Goal: Transaction & Acquisition: Purchase product/service

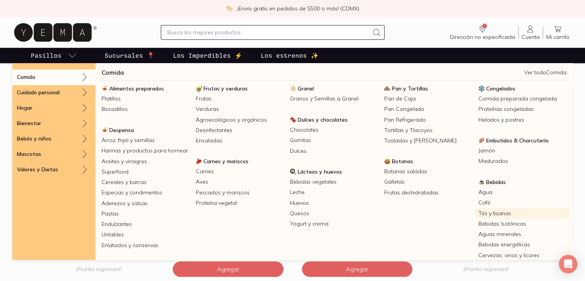
scroll to position [38, 0]
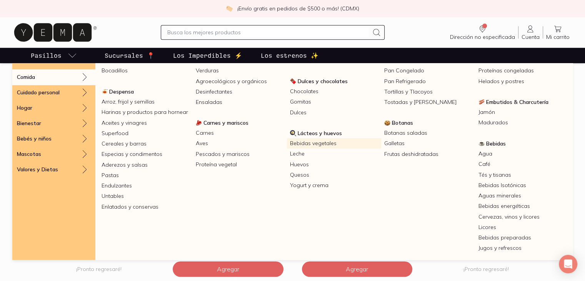
click at [307, 143] on link "Bebidas vegetales" at bounding box center [334, 143] width 94 height 10
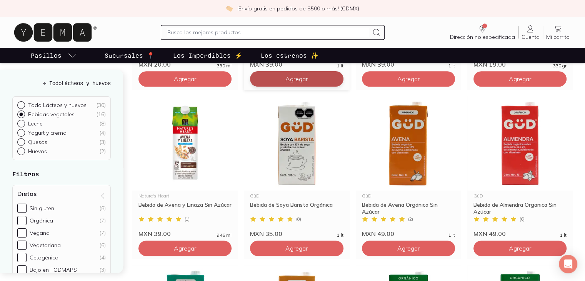
scroll to position [423, 0]
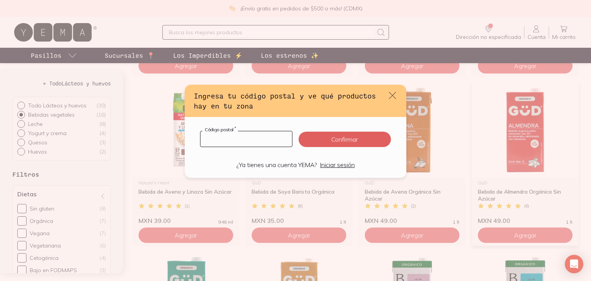
click at [247, 140] on input "default" at bounding box center [246, 138] width 92 height 15
type input "03020"
click at [307, 138] on button "Confirmar" at bounding box center [345, 139] width 92 height 15
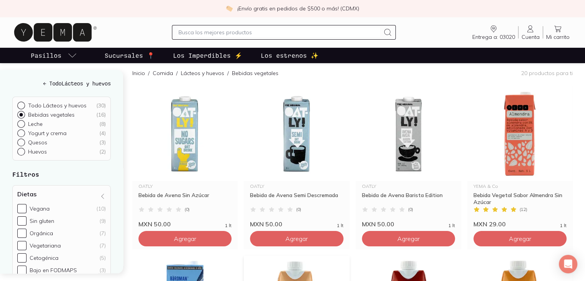
scroll to position [0, 0]
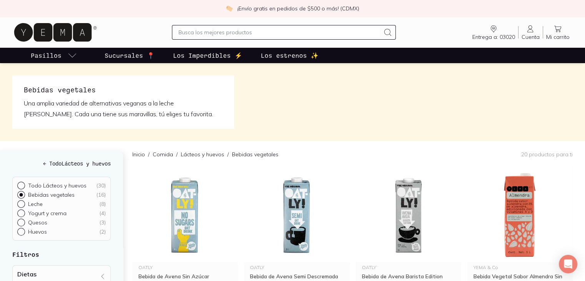
click at [559, 39] on span "Mi carrito" at bounding box center [557, 36] width 23 height 7
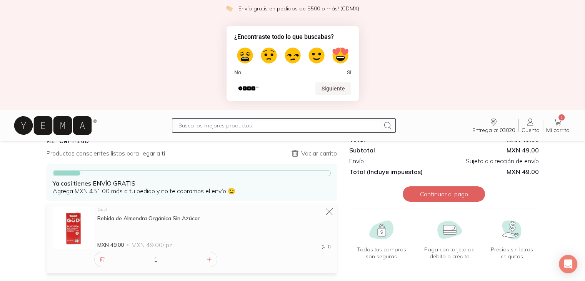
scroll to position [70, 0]
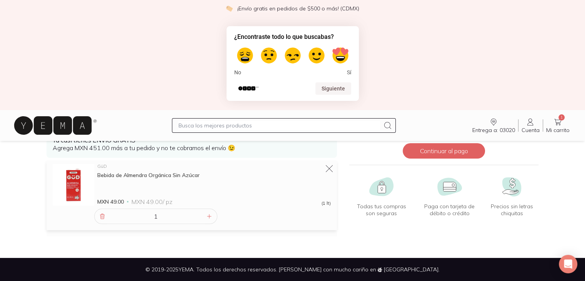
click at [531, 125] on icon at bounding box center [530, 121] width 9 height 9
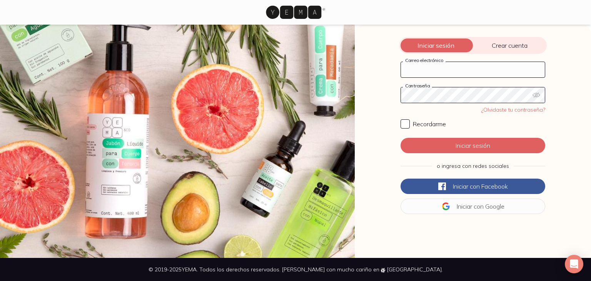
click at [418, 68] on input "Correo electrónico" at bounding box center [473, 69] width 144 height 15
type input "[EMAIL_ADDRESS][DOMAIN_NAME]"
click at [535, 96] on icon "button" at bounding box center [535, 94] width 7 height 5
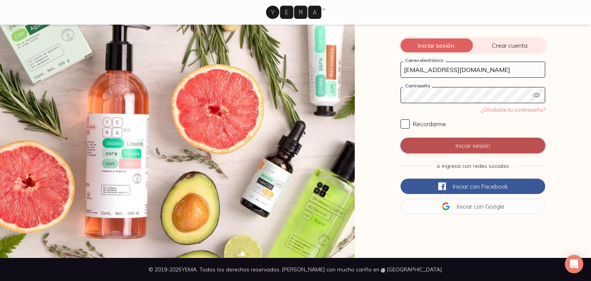
click at [448, 141] on button "Iniciar sesión" at bounding box center [472, 145] width 145 height 15
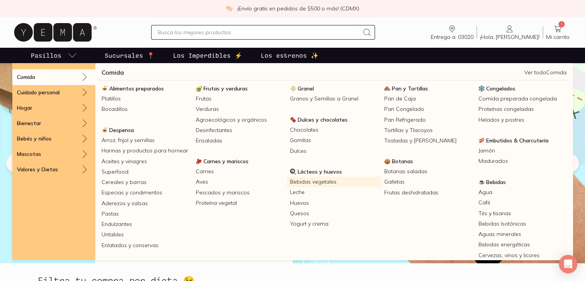
click at [320, 182] on link "Bebidas vegetales" at bounding box center [334, 182] width 94 height 10
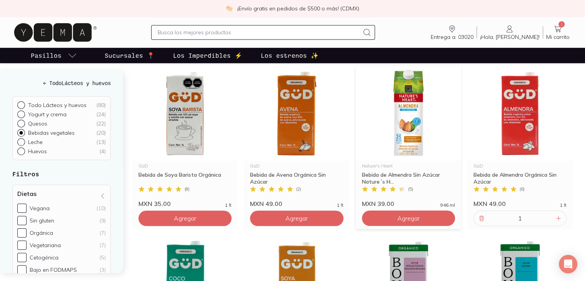
scroll to position [615, 0]
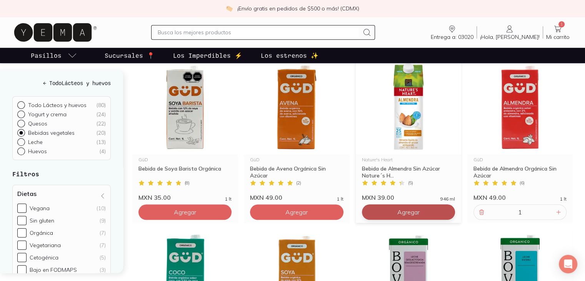
click at [445, 212] on icon at bounding box center [447, 212] width 6 height 6
type input "4"
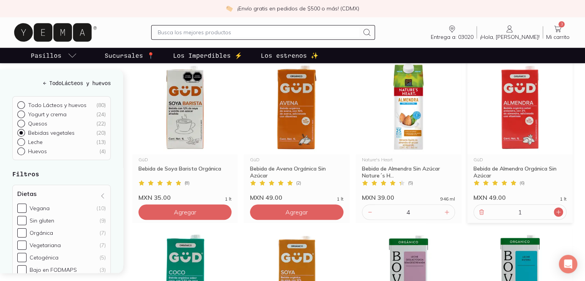
click at [557, 212] on icon at bounding box center [558, 212] width 6 height 6
type input "4"
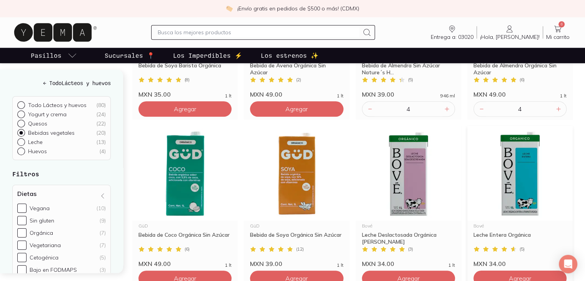
scroll to position [731, 0]
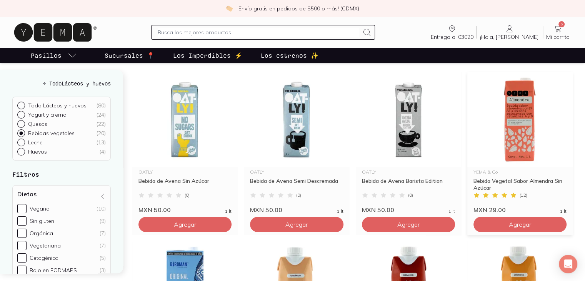
scroll to position [0, 0]
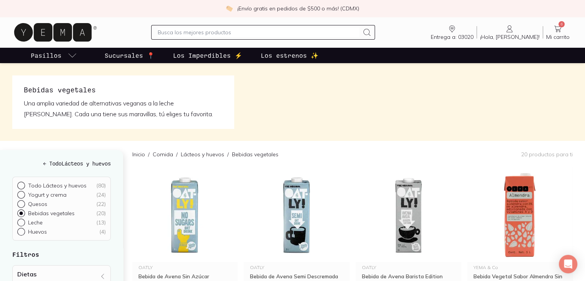
click at [565, 39] on span "Mi carrito" at bounding box center [557, 36] width 23 height 7
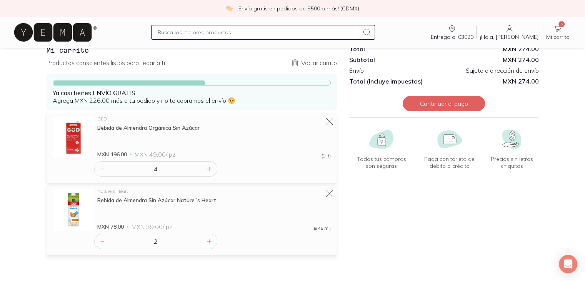
scroll to position [49, 0]
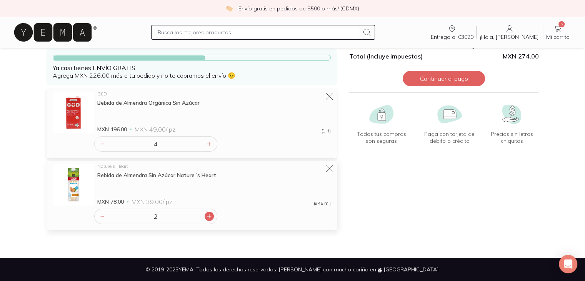
click at [207, 217] on icon at bounding box center [209, 216] width 6 height 6
type input "4"
click at [210, 141] on icon at bounding box center [209, 144] width 6 height 6
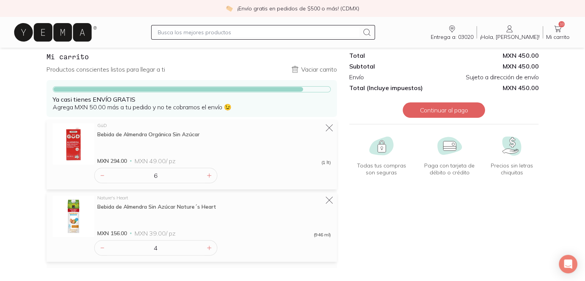
scroll to position [0, 0]
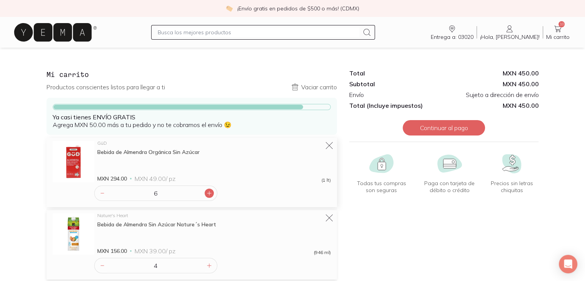
click at [213, 194] on div at bounding box center [209, 192] width 9 height 9
click at [207, 194] on icon at bounding box center [209, 193] width 6 height 6
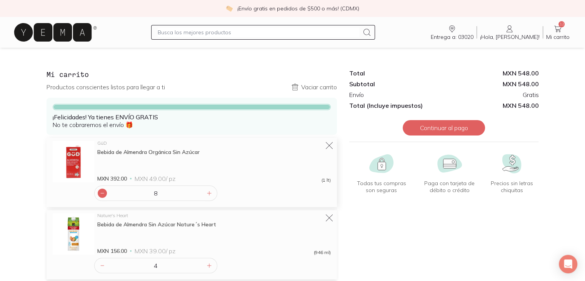
click at [103, 193] on icon at bounding box center [102, 193] width 6 height 6
type input "7"
click at [206, 265] on icon at bounding box center [209, 265] width 6 height 6
type input "5"
click at [103, 194] on icon at bounding box center [102, 193] width 6 height 6
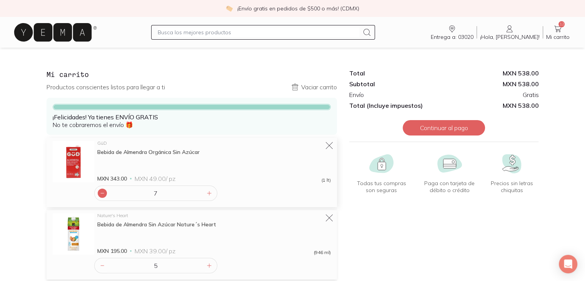
type input "6"
click at [211, 265] on icon at bounding box center [209, 265] width 4 height 4
type input "6"
click at [70, 33] on icon at bounding box center [52, 32] width 77 height 18
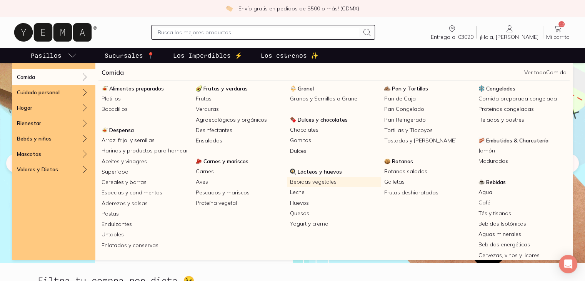
click at [325, 181] on link "Bebidas vegetales" at bounding box center [334, 182] width 94 height 10
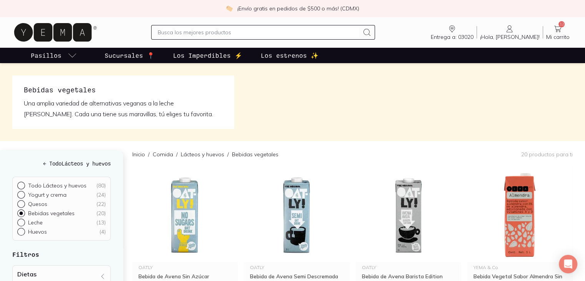
click at [558, 38] on span "Mi carrito" at bounding box center [557, 36] width 23 height 7
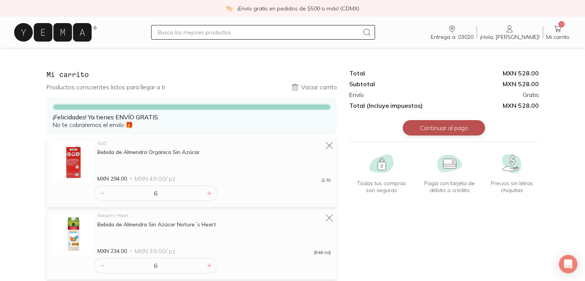
click at [456, 130] on button "Continuar al pago" at bounding box center [444, 127] width 82 height 15
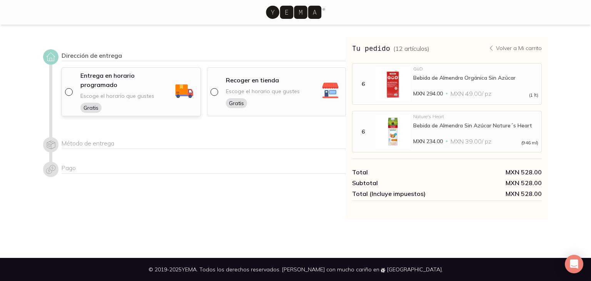
click at [67, 88] on input "radio" at bounding box center [68, 91] width 6 height 6
radio input "true"
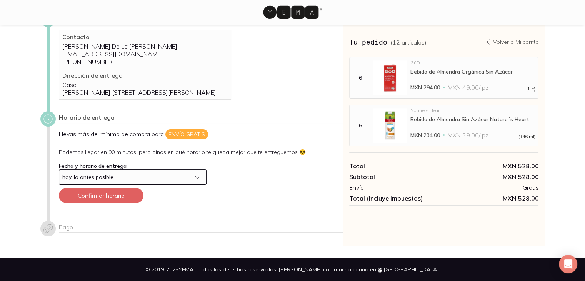
scroll to position [45, 0]
click at [197, 175] on button "hoy, lo antes posible" at bounding box center [133, 176] width 148 height 15
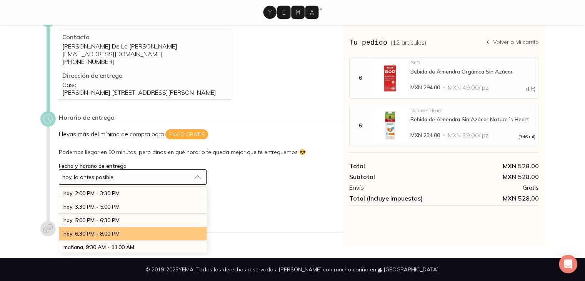
scroll to position [0, 0]
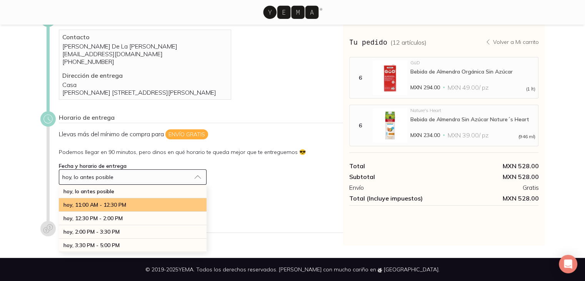
click at [152, 202] on div "hoy, 11:00 AM - 12:30 PM" at bounding box center [133, 204] width 148 height 13
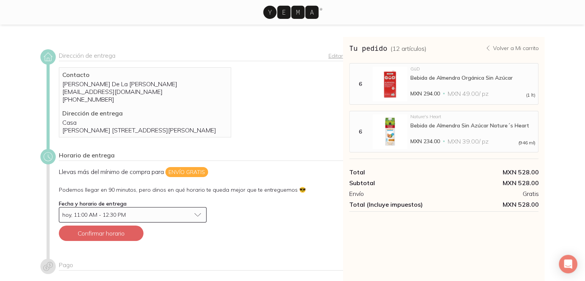
scroll to position [38, 0]
